Goal: Transaction & Acquisition: Book appointment/travel/reservation

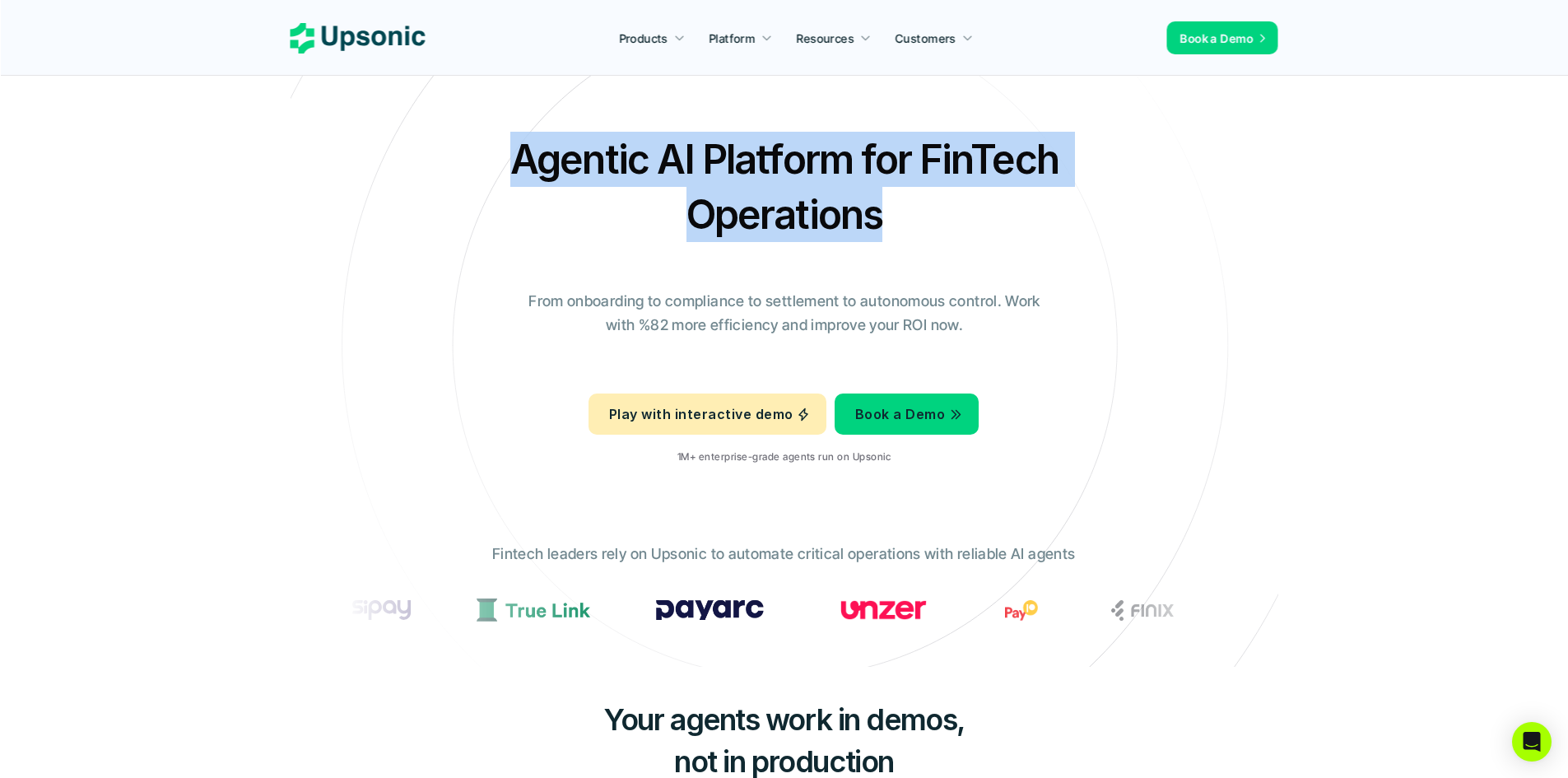
drag, startPoint x: 510, startPoint y: 163, endPoint x: 969, endPoint y: 224, distance: 463.0
click at [969, 224] on h2 "Agentic AI Platform for FinTech Operations" at bounding box center [784, 186] width 576 height 110
click at [1010, 243] on div "Agentic AI Platform for FinTech Operations From onboarding to compliance to set…" at bounding box center [784, 304] width 963 height 346
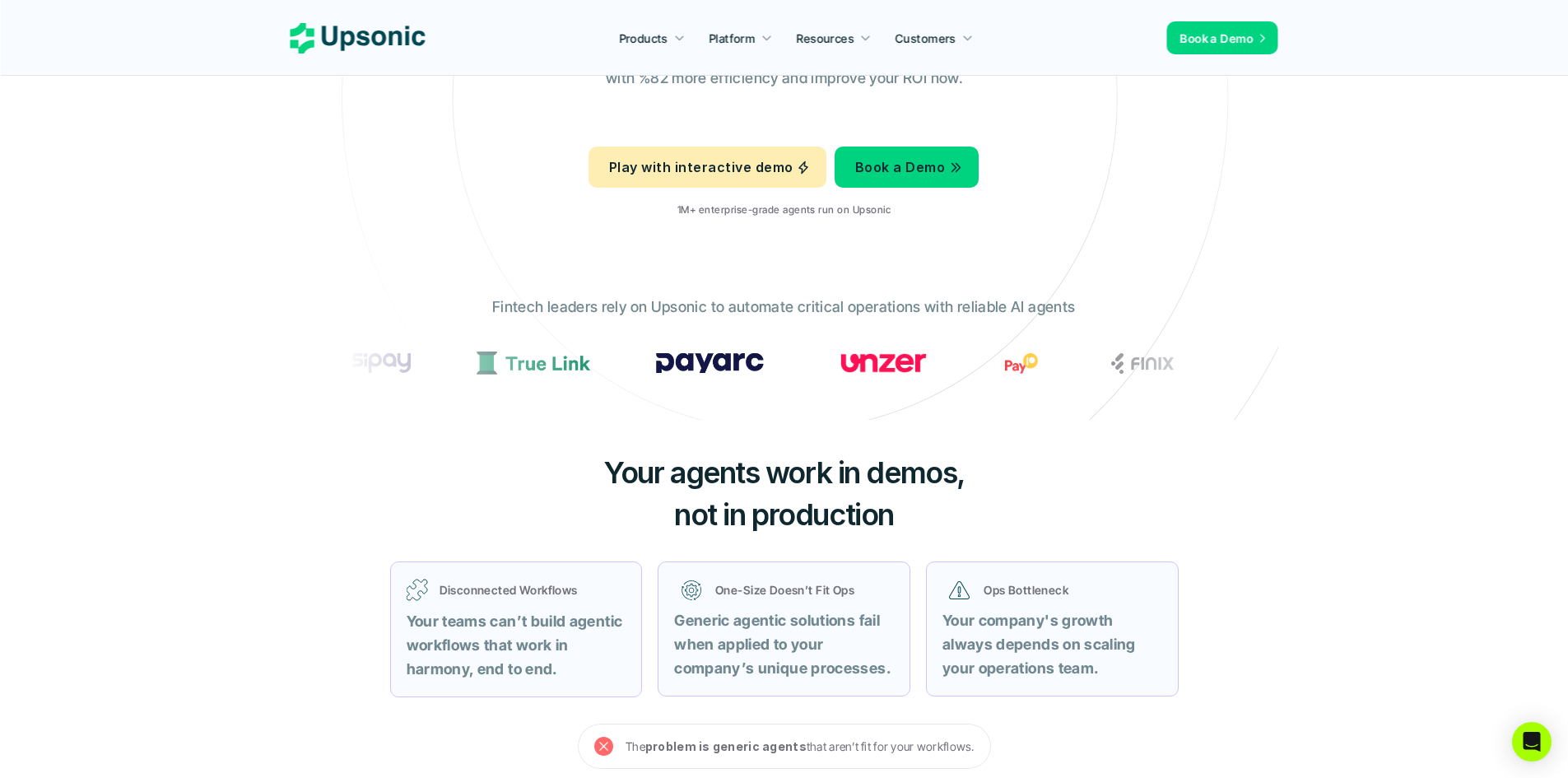
click at [886, 366] on img at bounding box center [883, 363] width 108 height 21
drag, startPoint x: 886, startPoint y: 366, endPoint x: 1034, endPoint y: 298, distance: 162.9
click at [1211, 196] on div "Agentic AI Platform for FinTech Operations From onboarding to compliance to set…" at bounding box center [784, 57] width 963 height 346
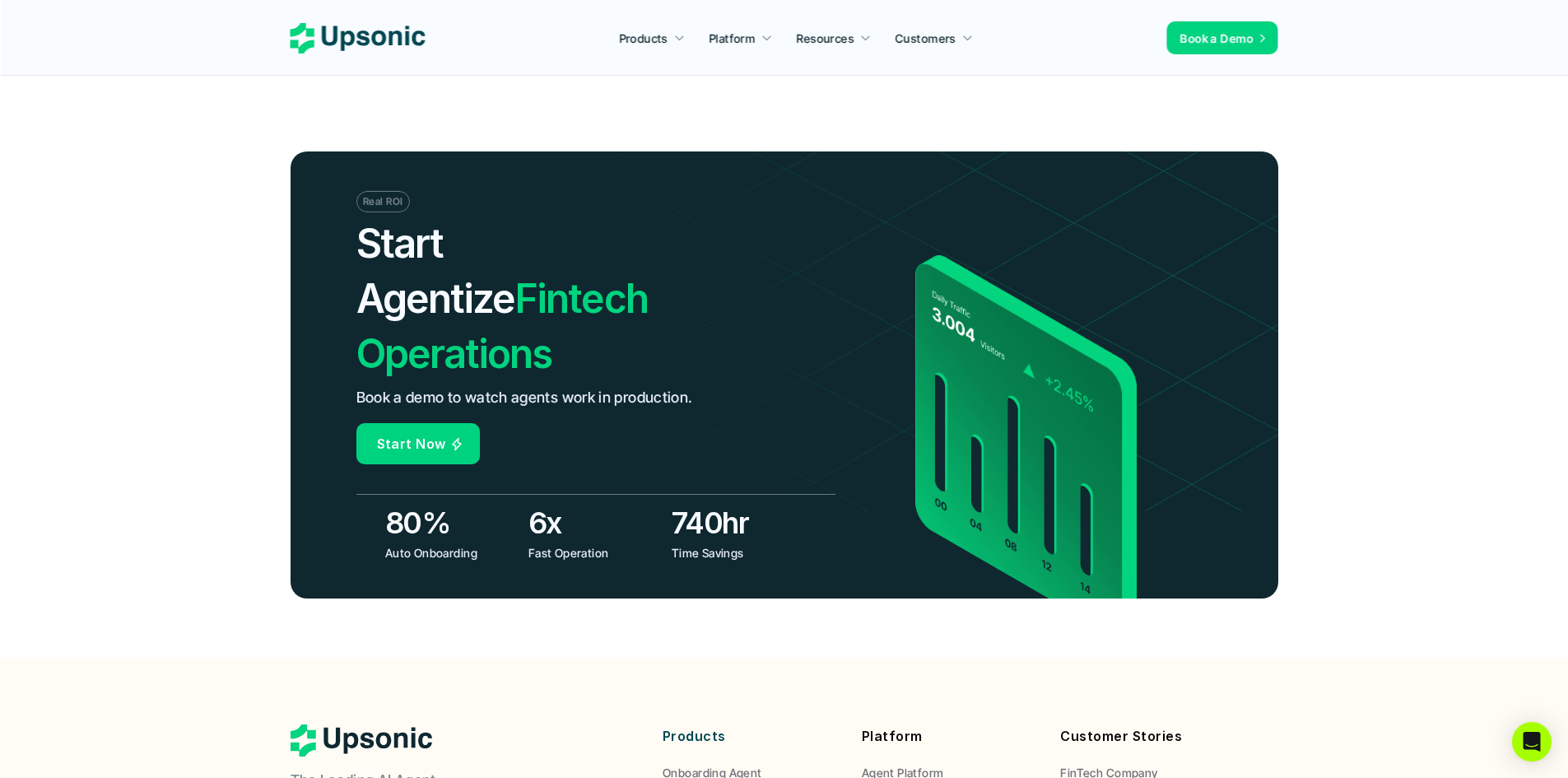
scroll to position [6088, 0]
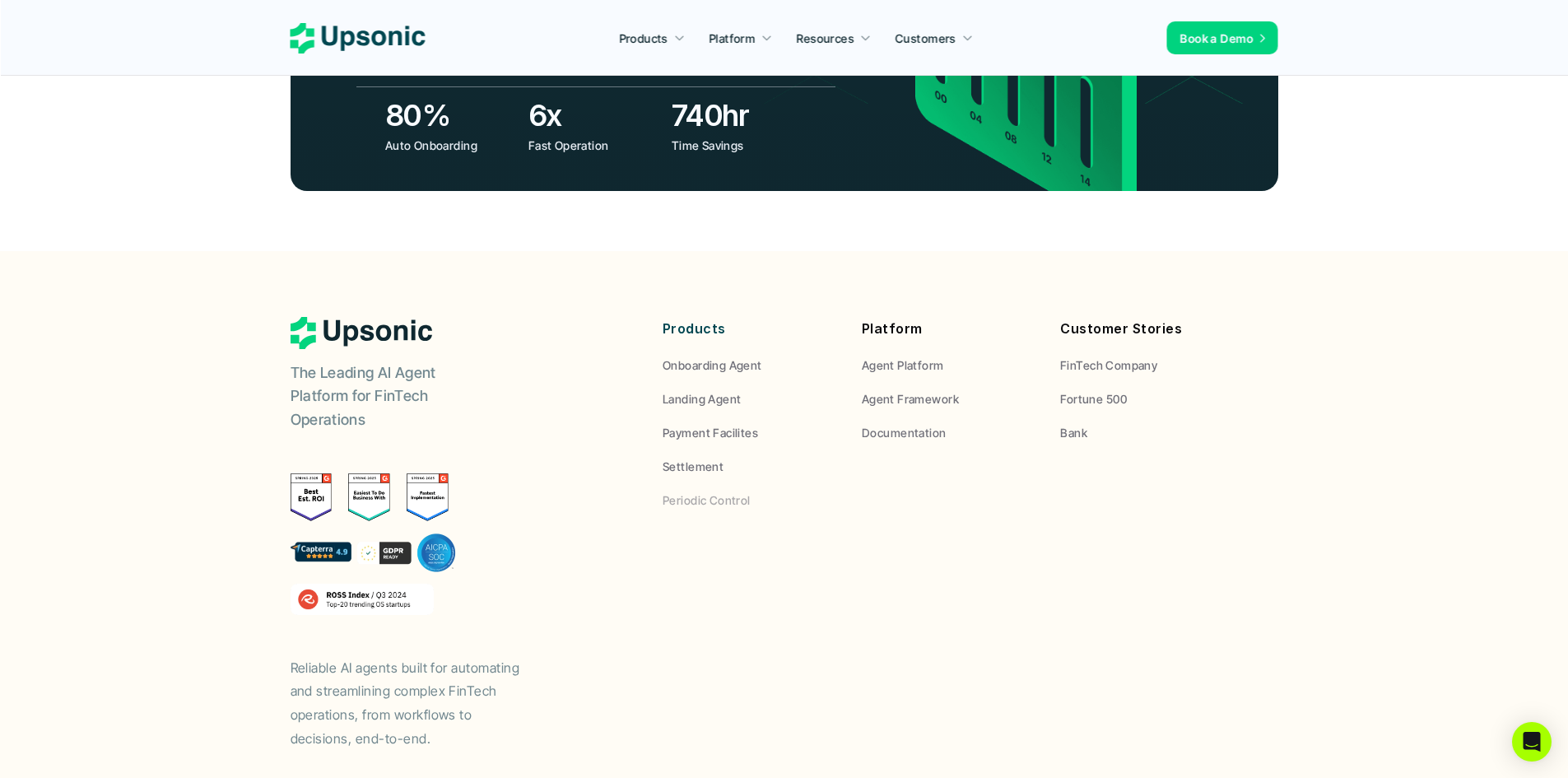
click at [1073, 356] on p "FinTech Company" at bounding box center [1108, 365] width 97 height 17
click at [1093, 356] on p "FinTech Company" at bounding box center [1108, 365] width 97 height 17
click at [1088, 390] on p "Fortune 500" at bounding box center [1093, 398] width 67 height 17
click at [1071, 424] on p "Bank" at bounding box center [1073, 432] width 27 height 17
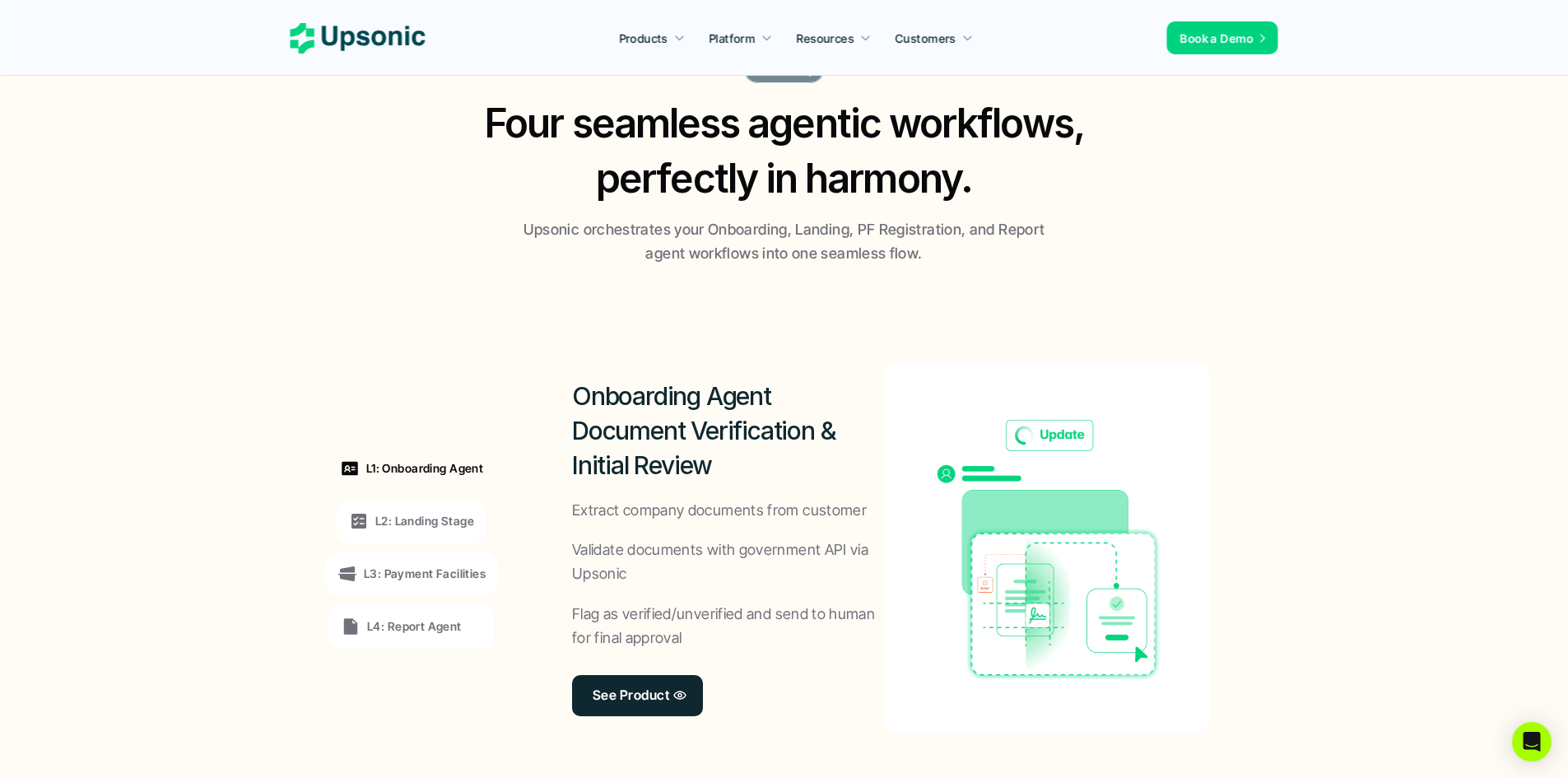
scroll to position [0, 0]
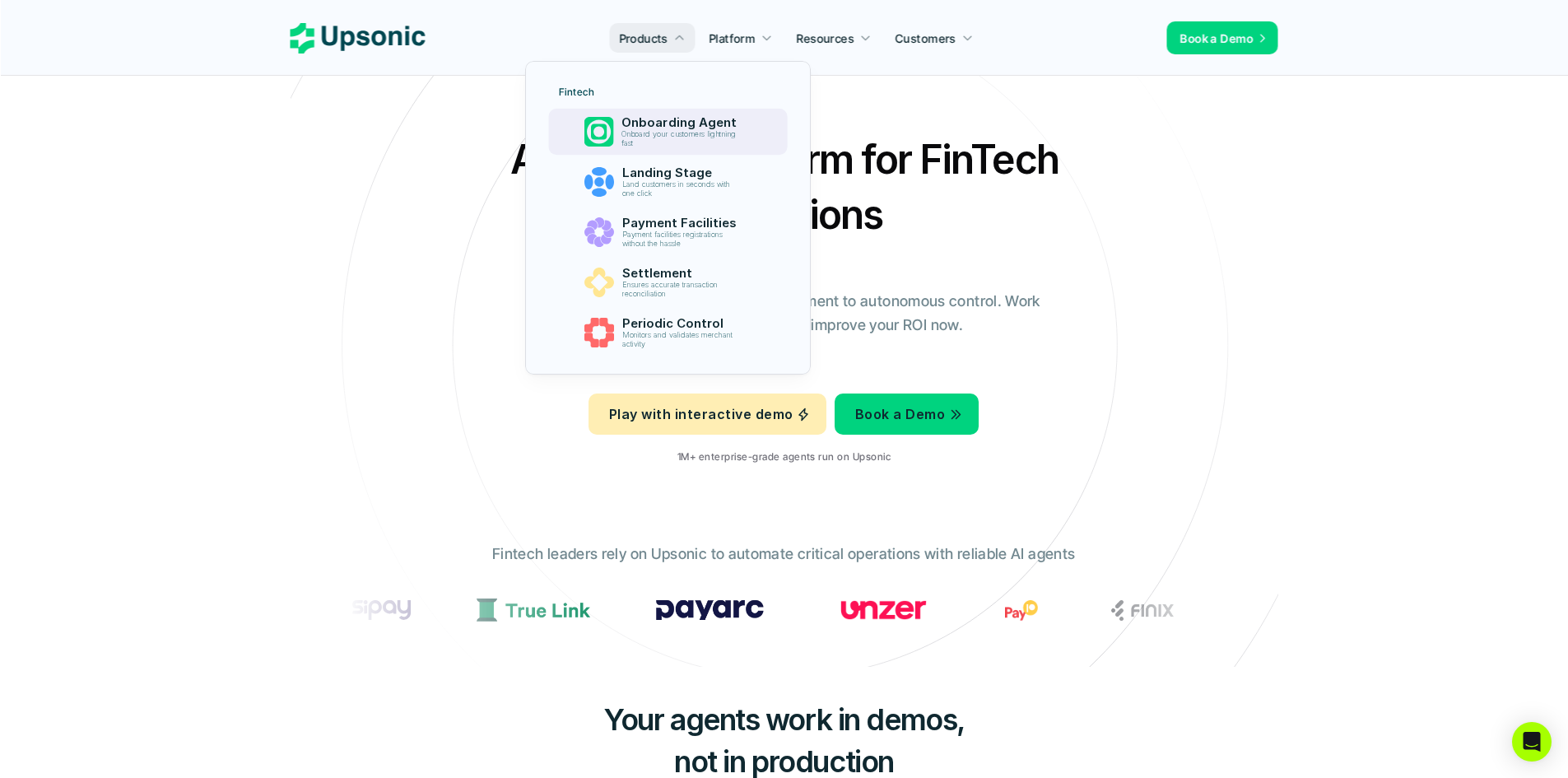
click at [698, 130] on p "Onboard your customers lightning fast" at bounding box center [681, 138] width 121 height 18
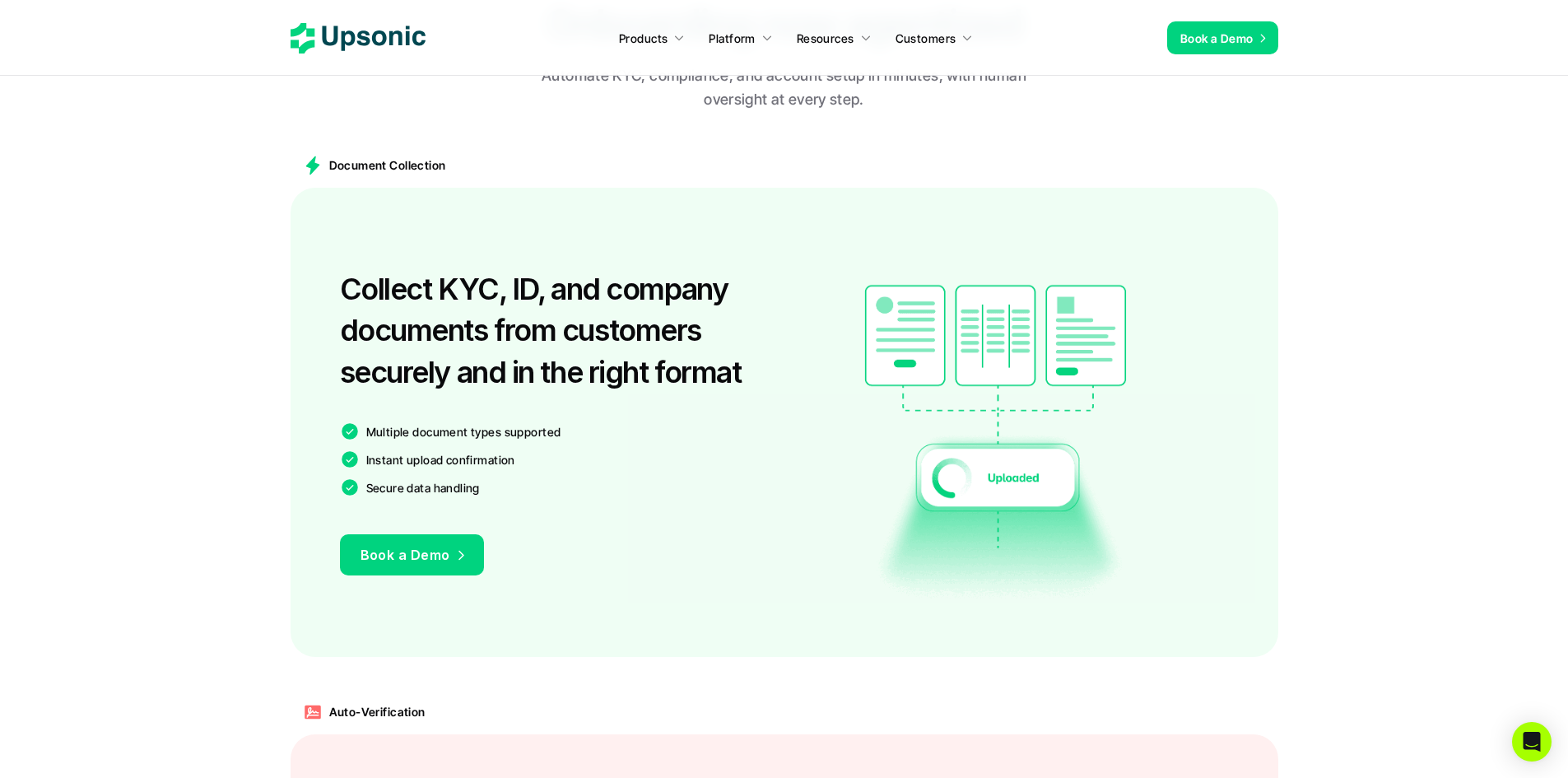
scroll to position [1153, 0]
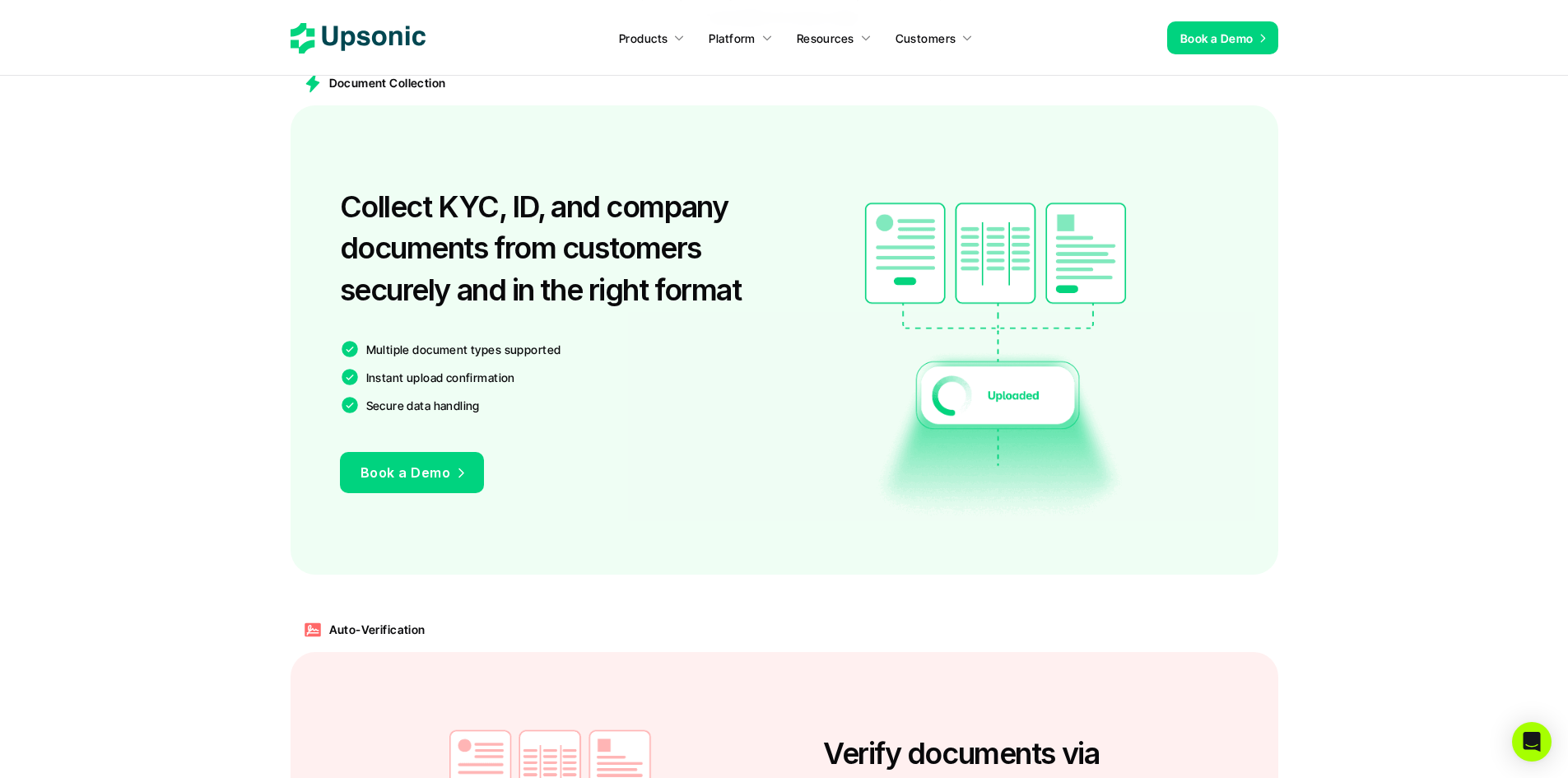
drag, startPoint x: 494, startPoint y: 404, endPoint x: 340, endPoint y: 401, distance: 154.0
click at [336, 404] on div "Collect KYC, ID, and company documents from customers securely and in the right…" at bounding box center [784, 339] width 987 height 469
click at [555, 373] on div "Instant upload confirmation" at bounding box center [551, 377] width 424 height 20
drag, startPoint x: 746, startPoint y: 399, endPoint x: 748, endPoint y: 467, distance: 68.0
click at [748, 467] on div "Collect KYC, ID, and company documents from customers securely and in the right…" at bounding box center [558, 340] width 436 height 370
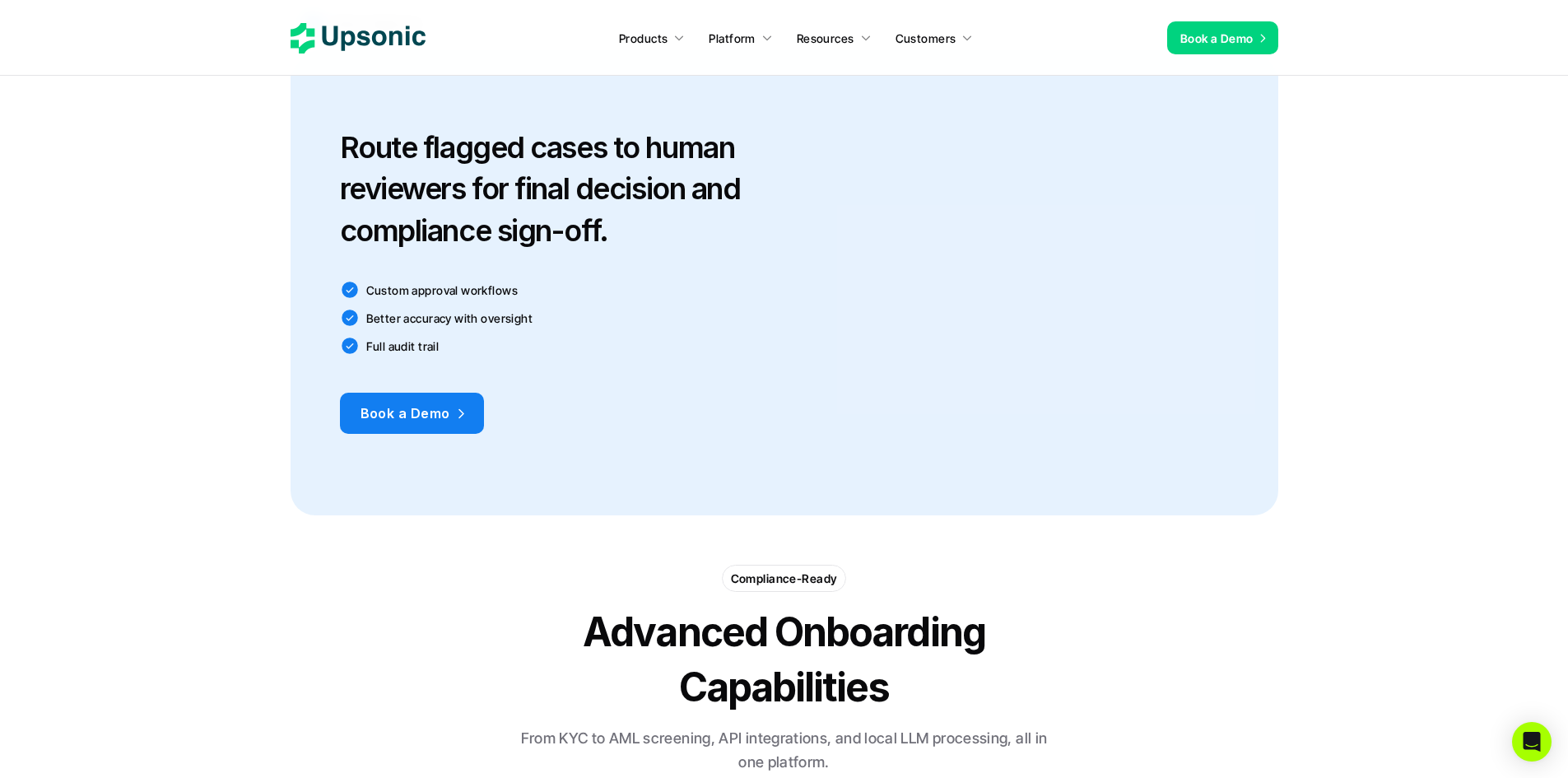
scroll to position [2469, 0]
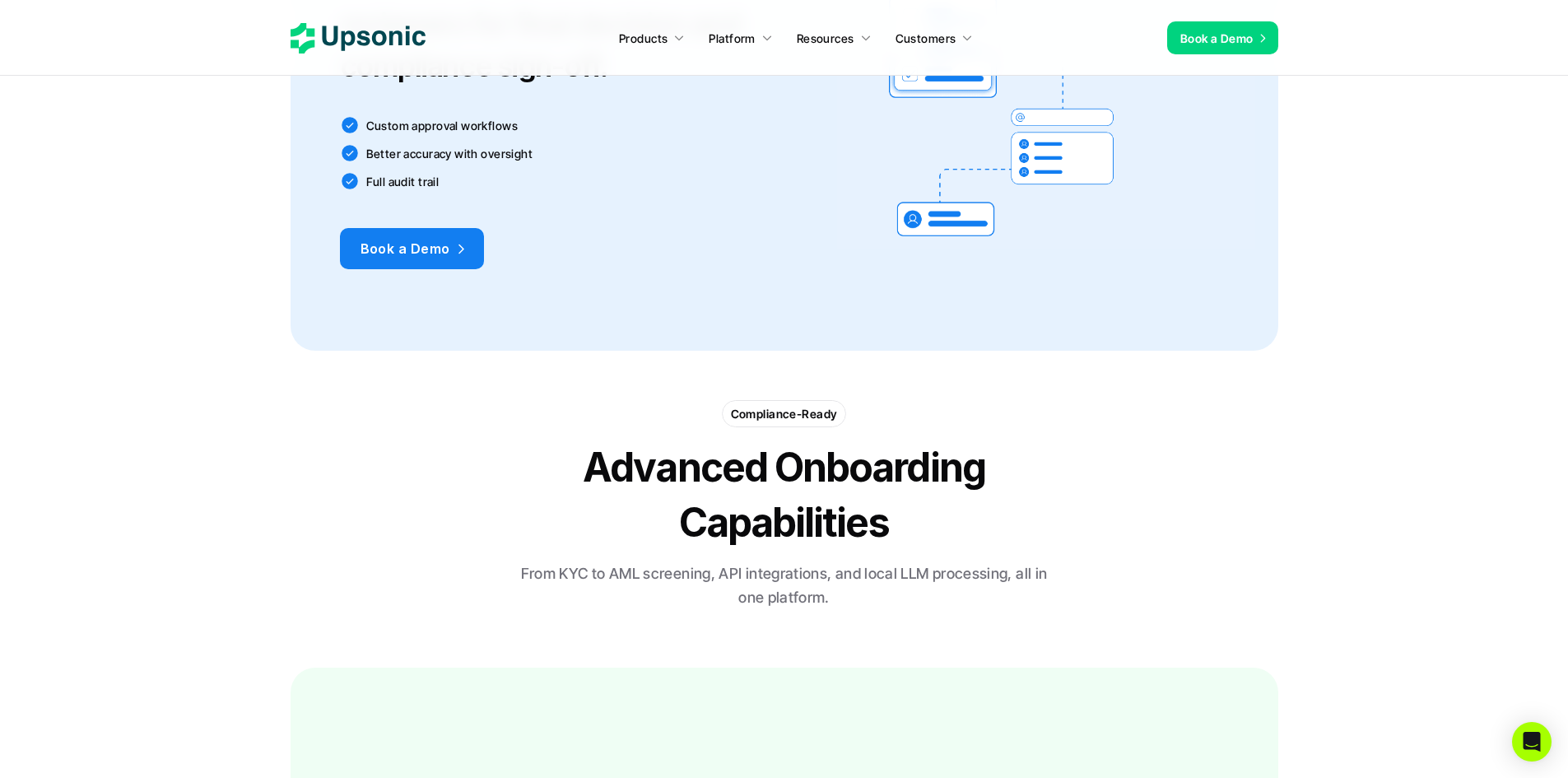
drag, startPoint x: 796, startPoint y: 267, endPoint x: 680, endPoint y: 259, distance: 116.3
click at [680, 259] on div "Route flagged cases to human reviewers for final decision and compliance sign-o…" at bounding box center [558, 116] width 436 height 370
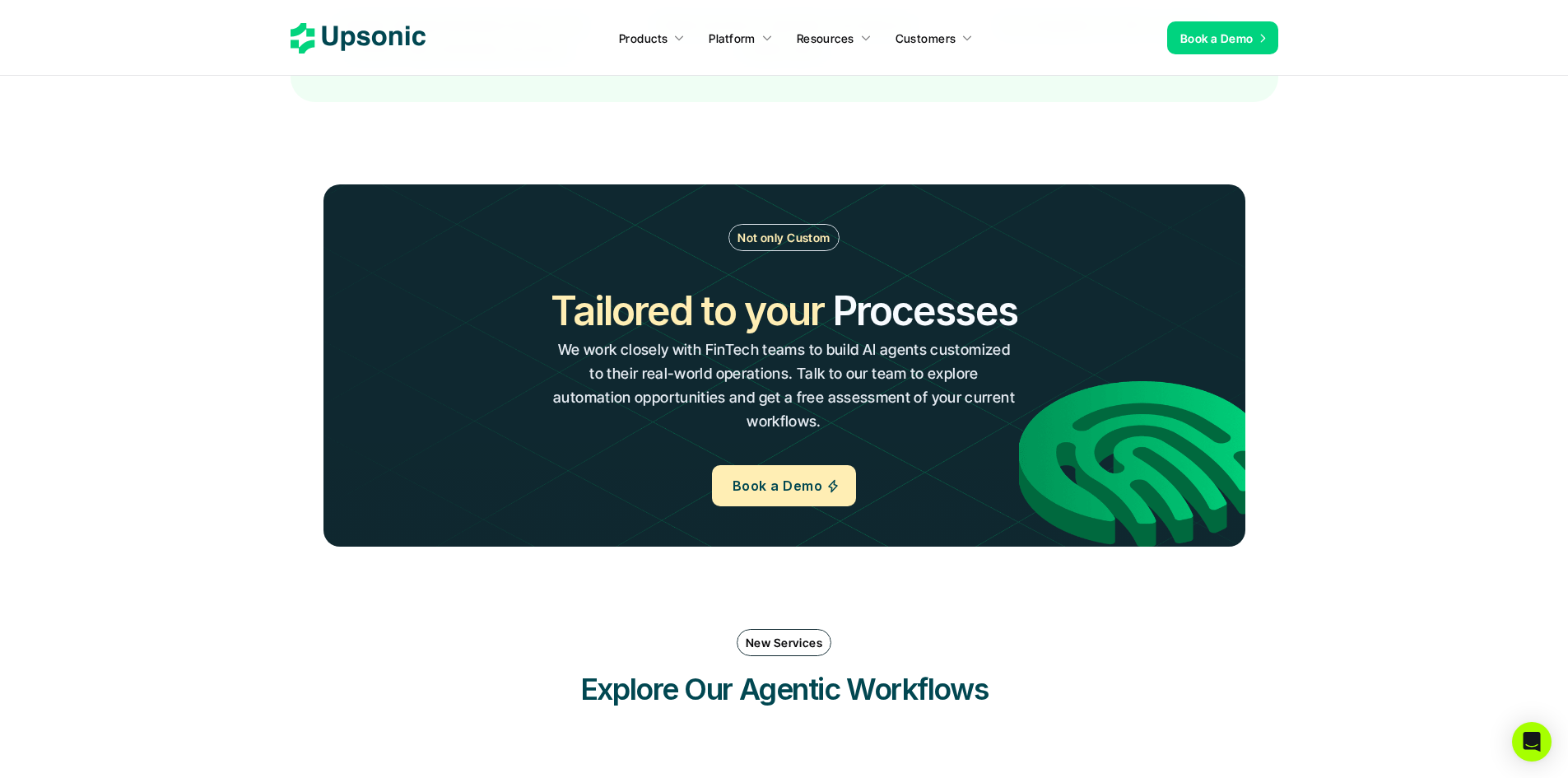
scroll to position [3540, 0]
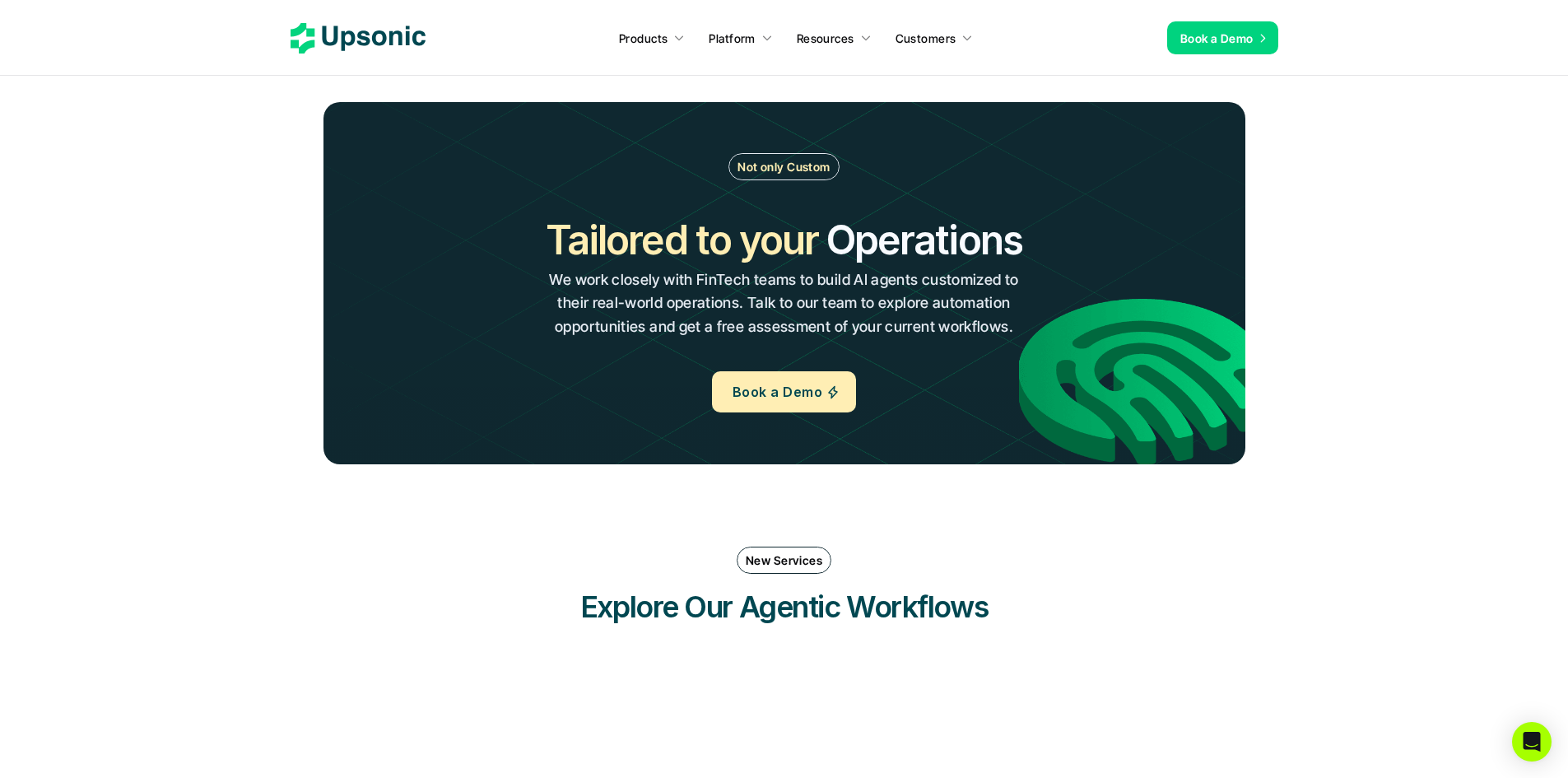
drag, startPoint x: 1090, startPoint y: 418, endPoint x: 1343, endPoint y: 359, distance: 259.8
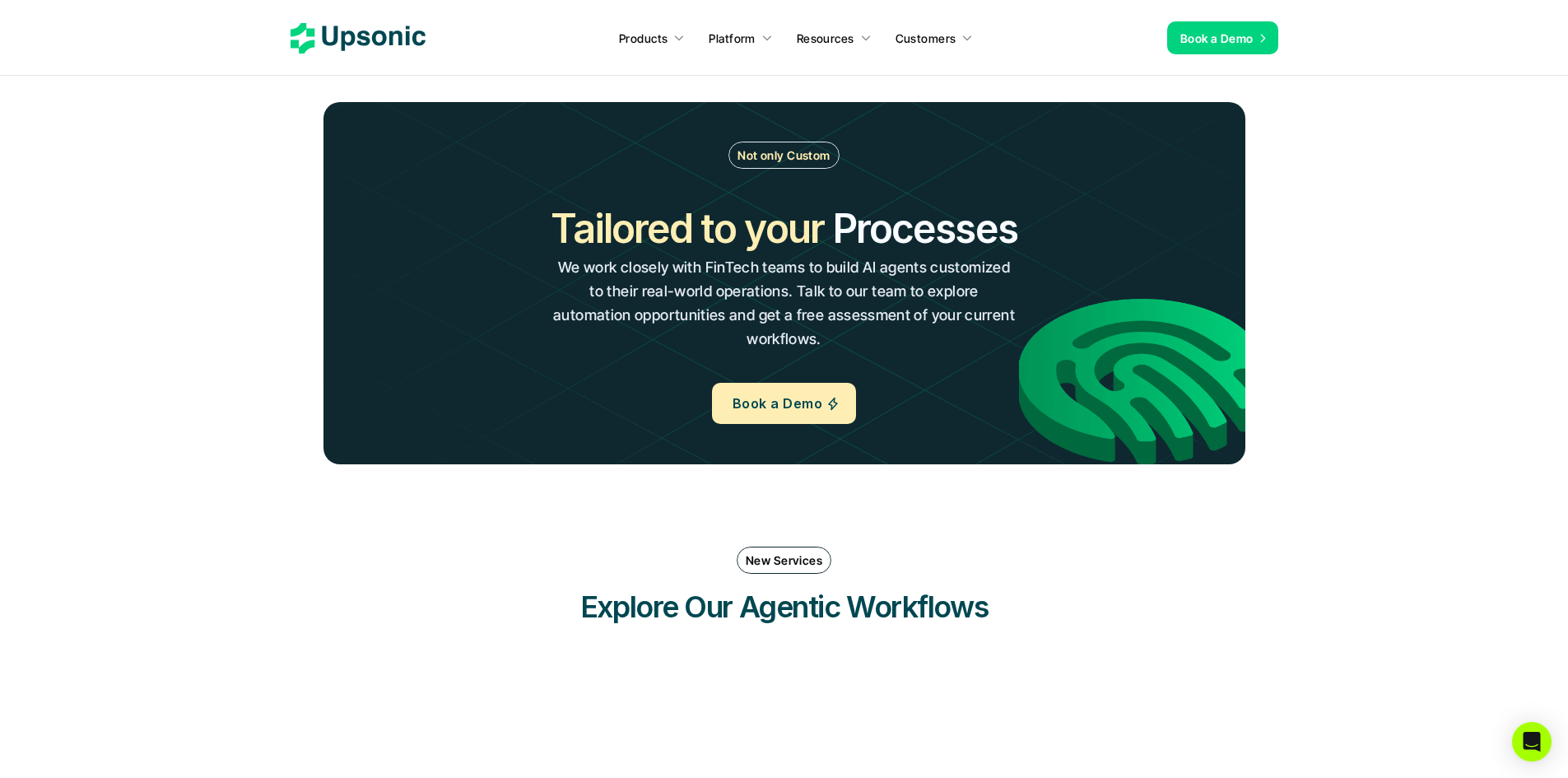
drag, startPoint x: 1147, startPoint y: 216, endPoint x: 1180, endPoint y: 223, distance: 33.7
click at [1180, 223] on div "Not only Custom Tailored to your Workflows Operations Processes Workflows We wo…" at bounding box center [784, 283] width 823 height 283
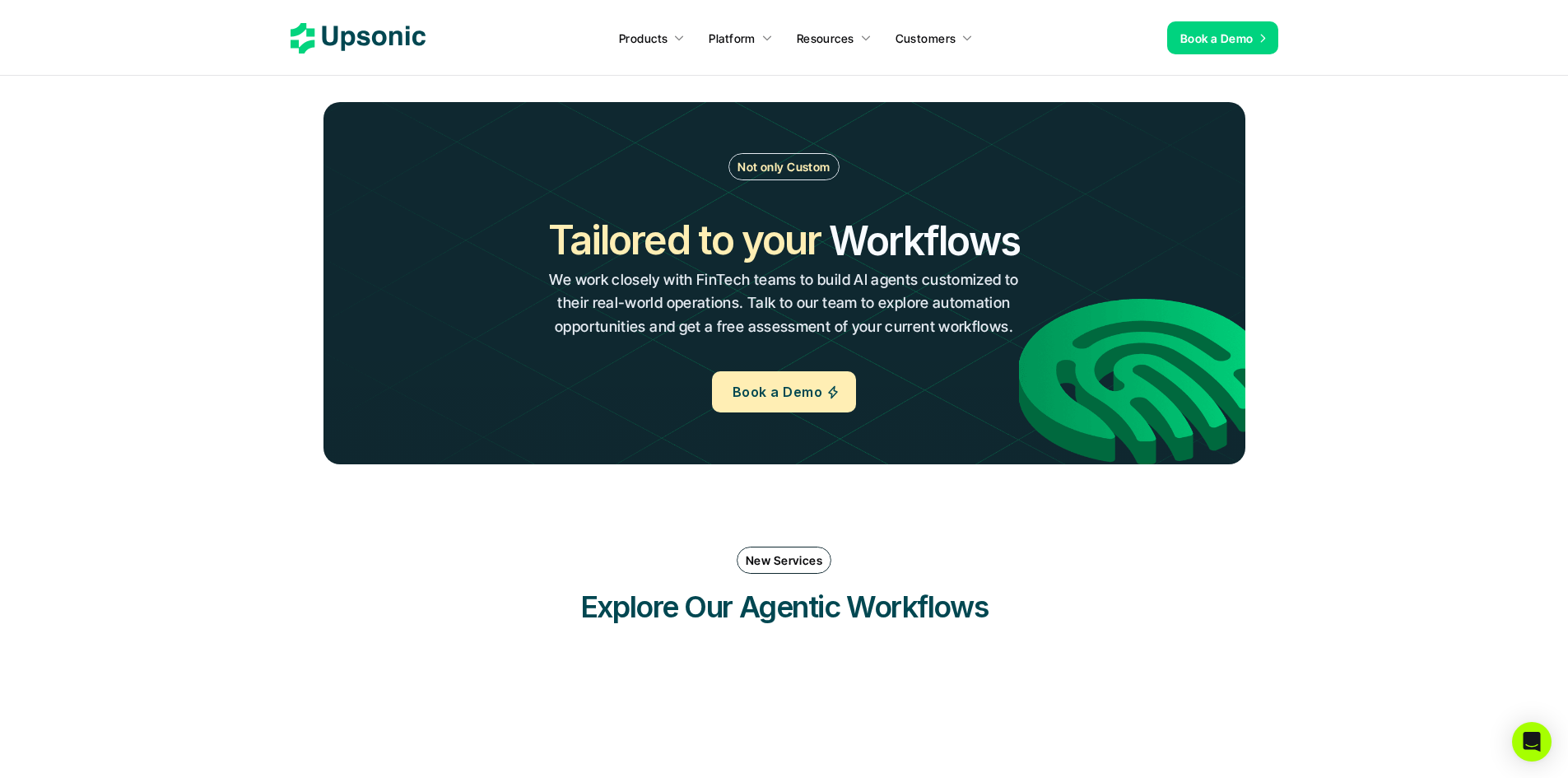
drag, startPoint x: 1038, startPoint y: 253, endPoint x: 1151, endPoint y: 232, distance: 114.9
click at [1025, 246] on div "Tailored to your Workflows Operations Processes Workflows We work closely with …" at bounding box center [784, 275] width 531 height 127
click at [1151, 232] on div "Not only Custom Tailored to your Workflows Operations Processes Workflows We wo…" at bounding box center [784, 283] width 823 height 259
drag, startPoint x: 941, startPoint y: 226, endPoint x: 934, endPoint y: 253, distance: 27.9
click at [934, 253] on h2 "Workflows" at bounding box center [924, 240] width 191 height 55
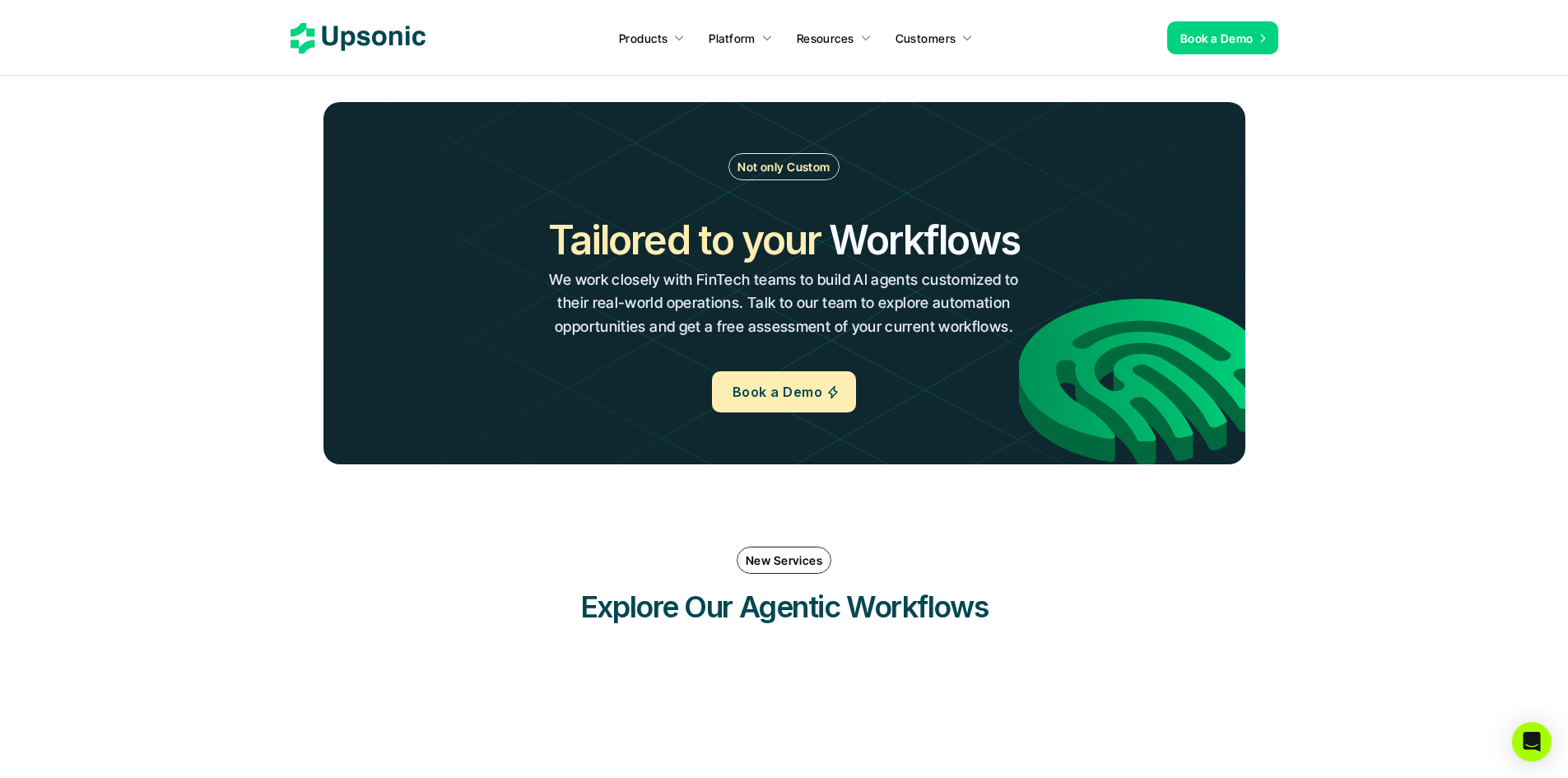
click at [1045, 238] on div "Tailored to your Workflows Operations Processes Workflows We work closely with …" at bounding box center [784, 275] width 531 height 127
drag, startPoint x: 986, startPoint y: 246, endPoint x: 834, endPoint y: 231, distance: 152.7
click at [834, 231] on div "Tailored to your Workflows Operations Processes Workflows We work closely with …" at bounding box center [784, 275] width 536 height 127
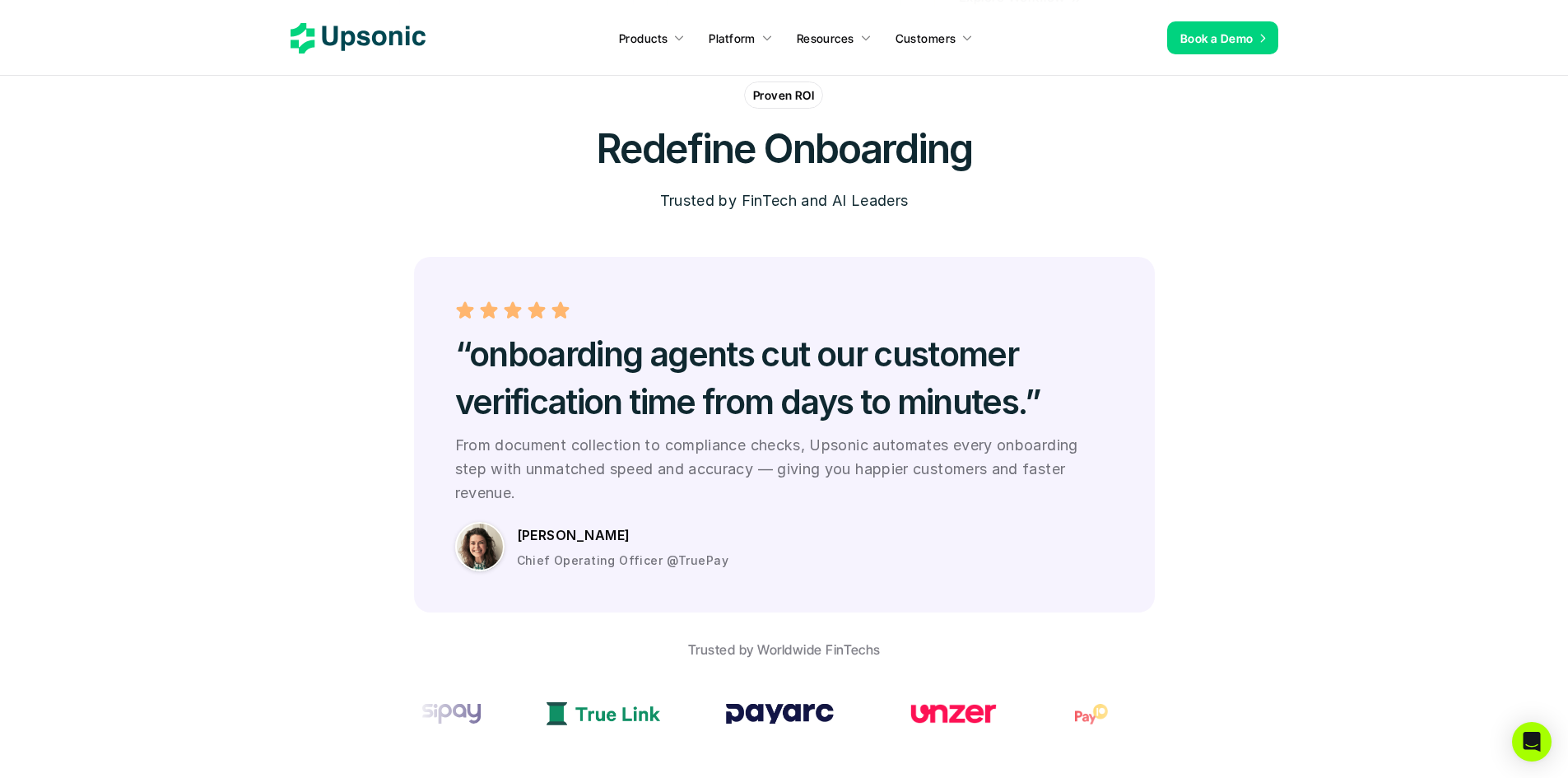
scroll to position [4528, 0]
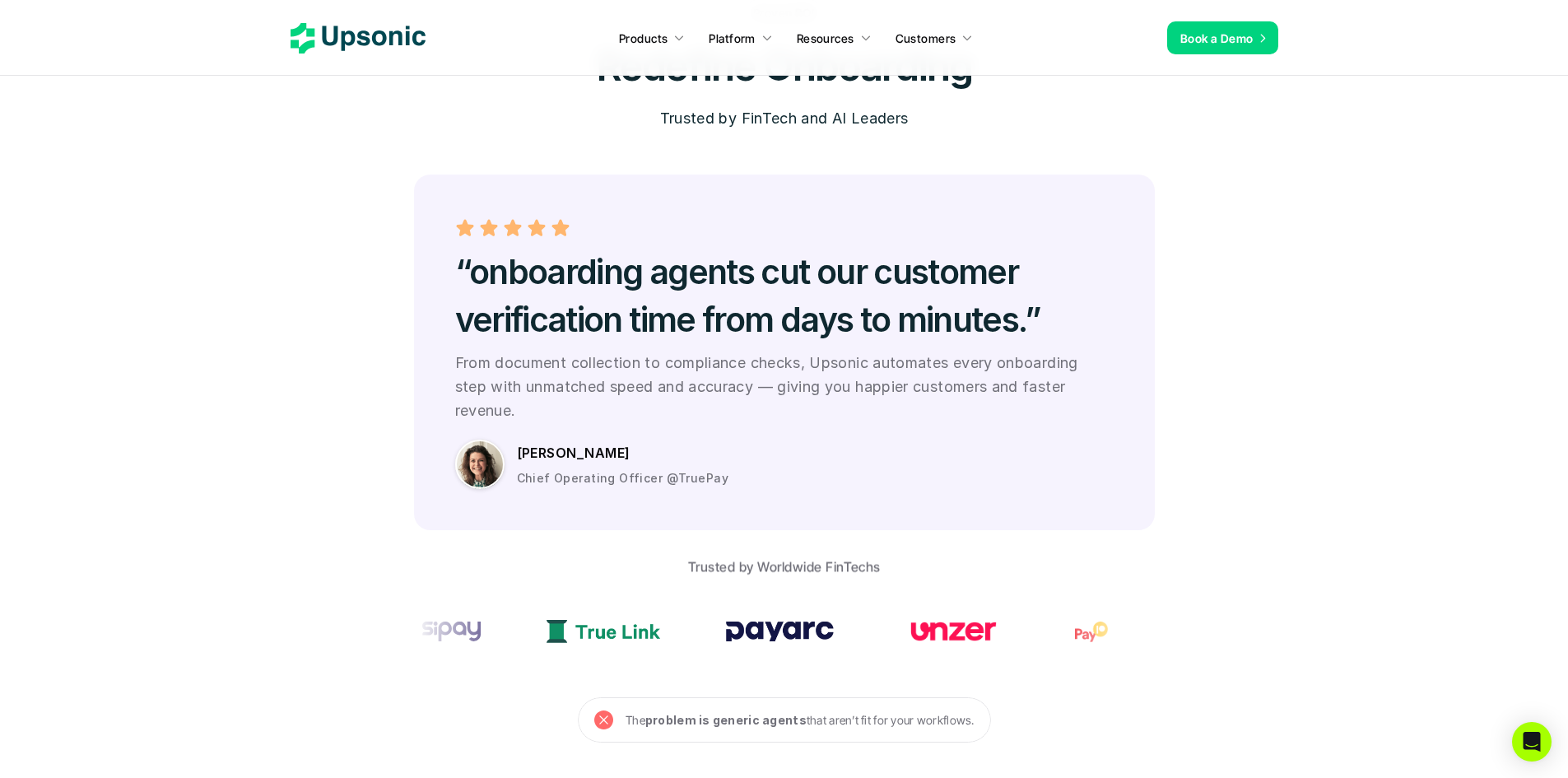
drag, startPoint x: 721, startPoint y: 451, endPoint x: 671, endPoint y: 455, distance: 50.2
click at [671, 455] on div "Sarah Lin Chief Operating Officer @TruePay" at bounding box center [815, 464] width 597 height 45
copy p "TruePay"
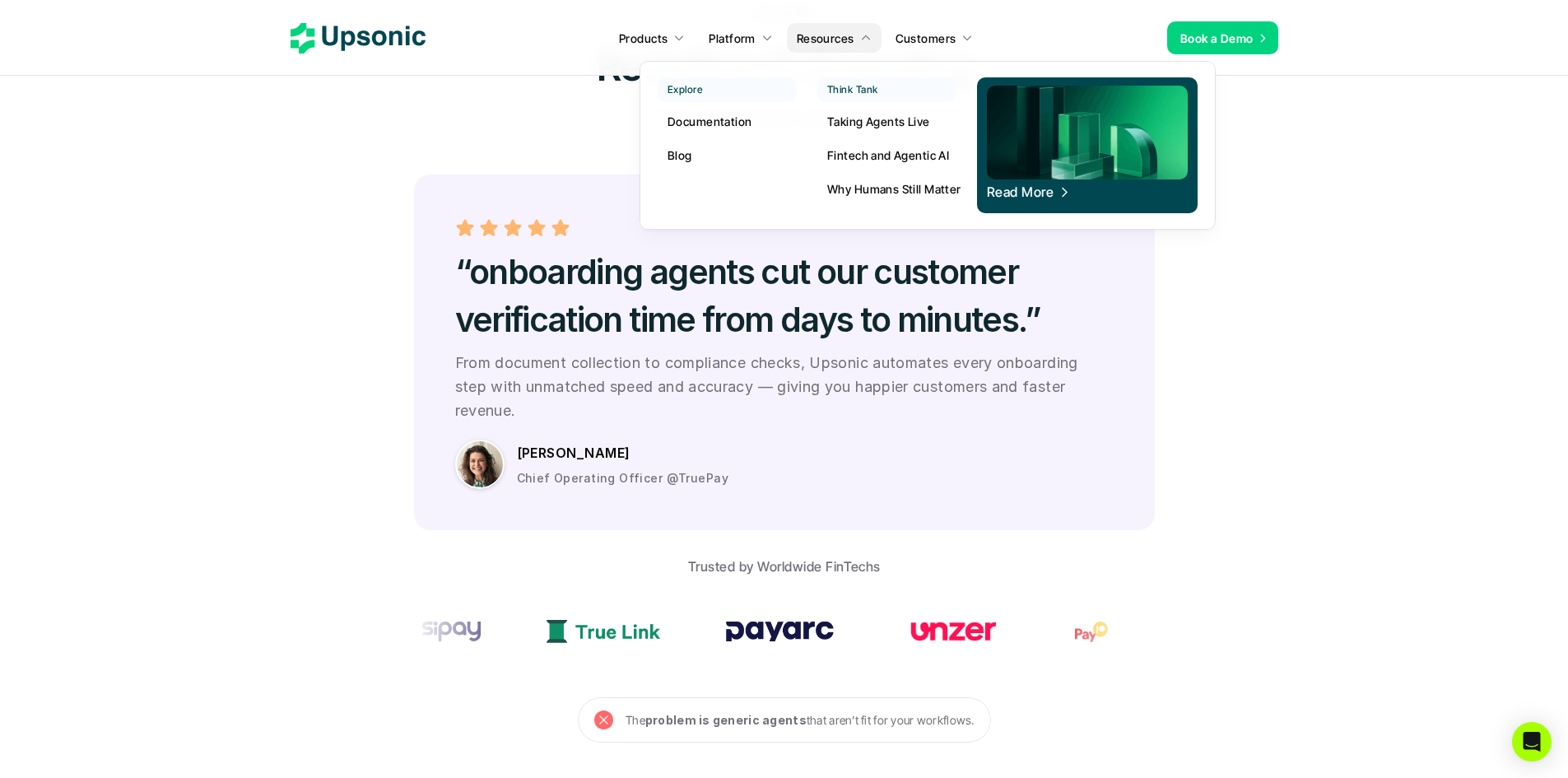
click at [873, 155] on p "Fintech and Agentic AI" at bounding box center [889, 155] width 122 height 17
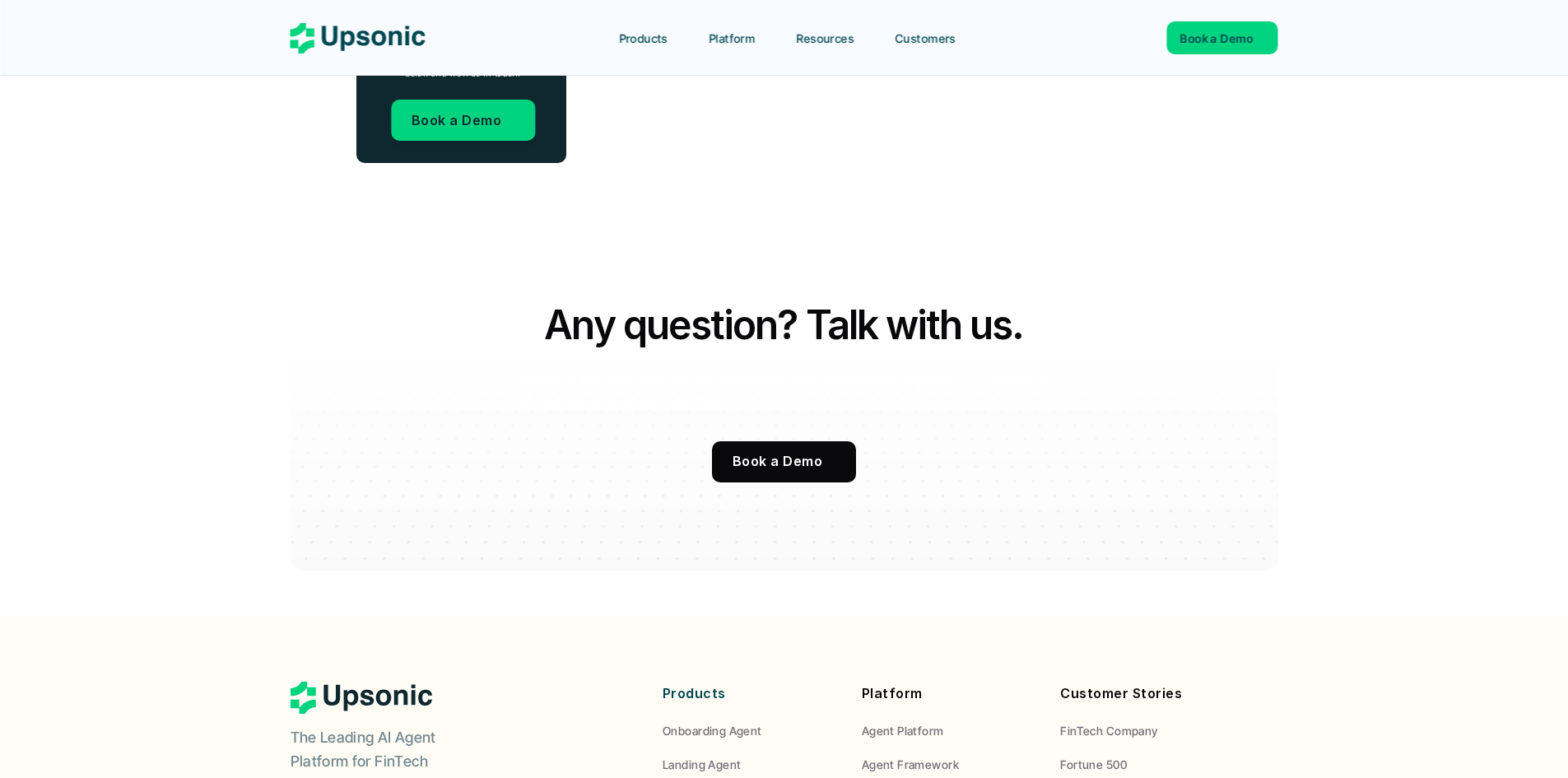
scroll to position [3458, 0]
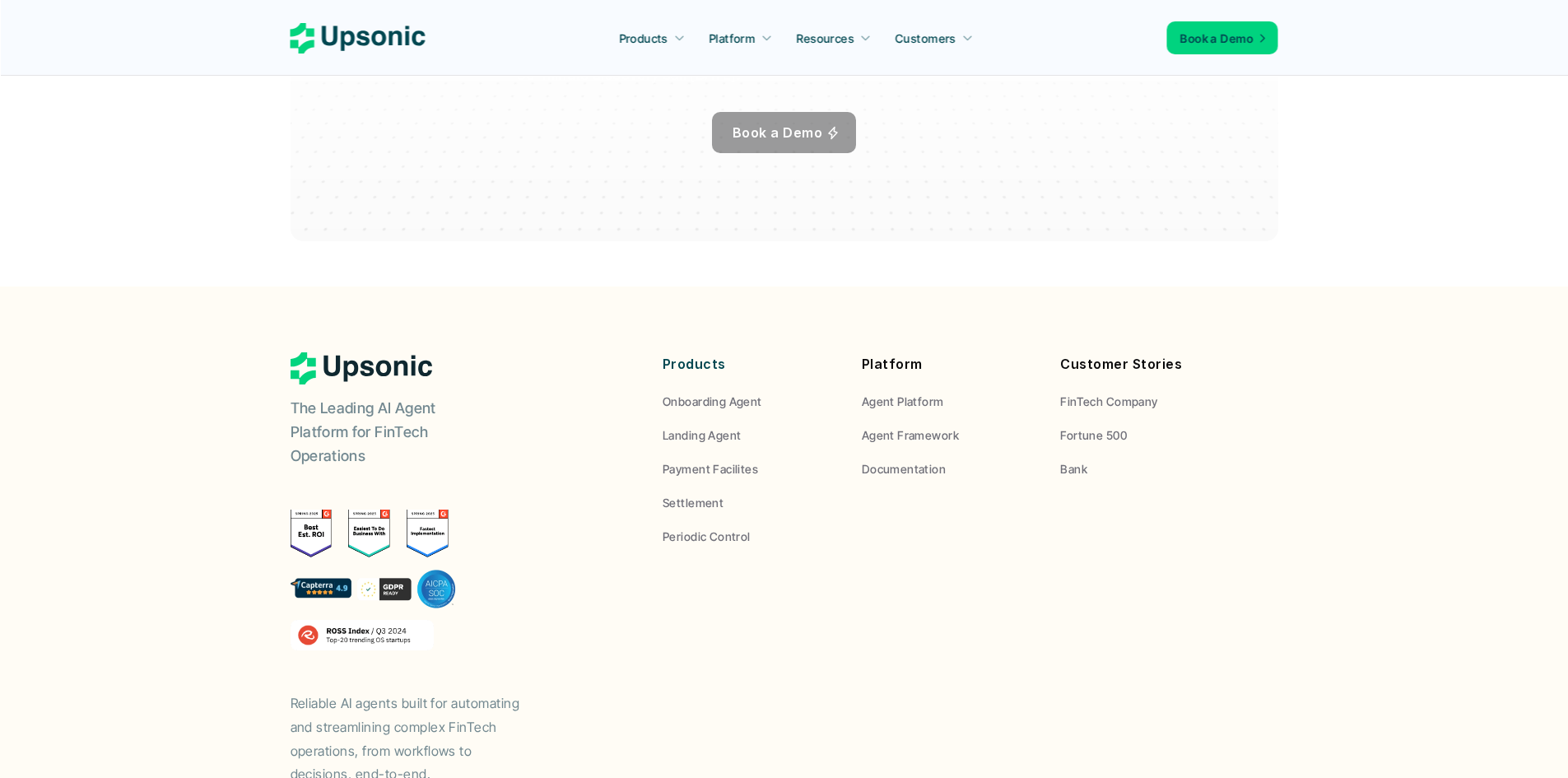
click at [821, 140] on link "Book a Demo" at bounding box center [784, 132] width 144 height 41
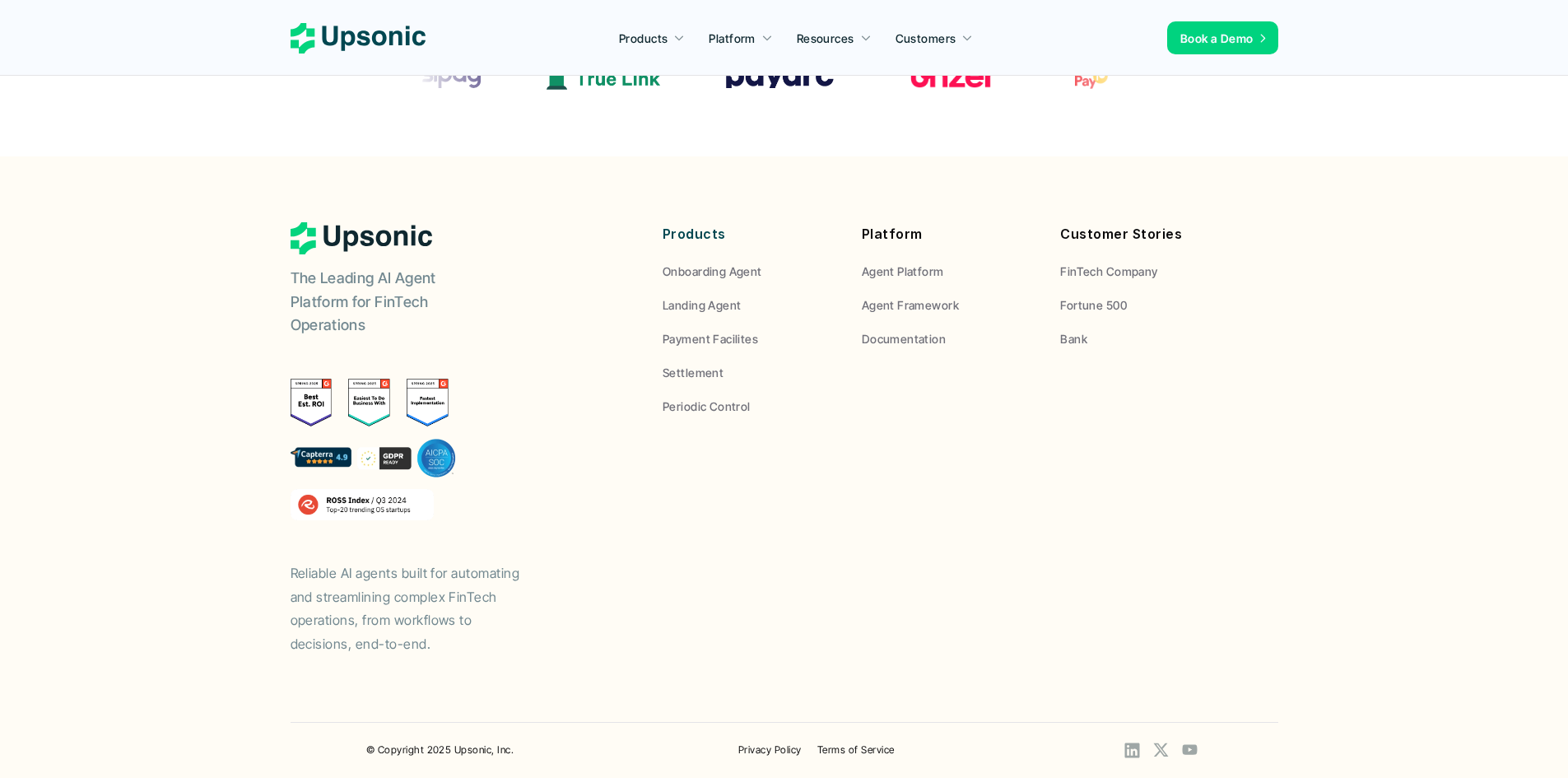
scroll to position [482, 0]
